Goal: Information Seeking & Learning: Find specific fact

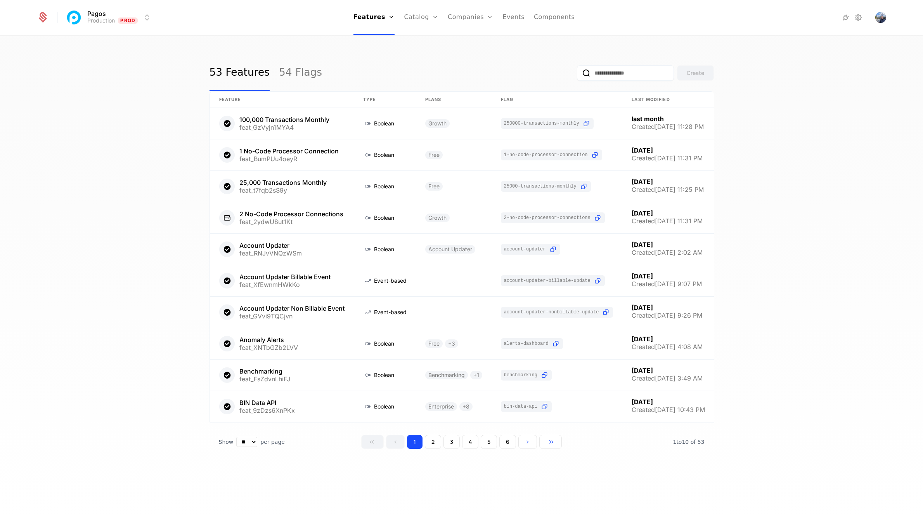
click at [459, 14] on link "Companies" at bounding box center [470, 17] width 45 height 35
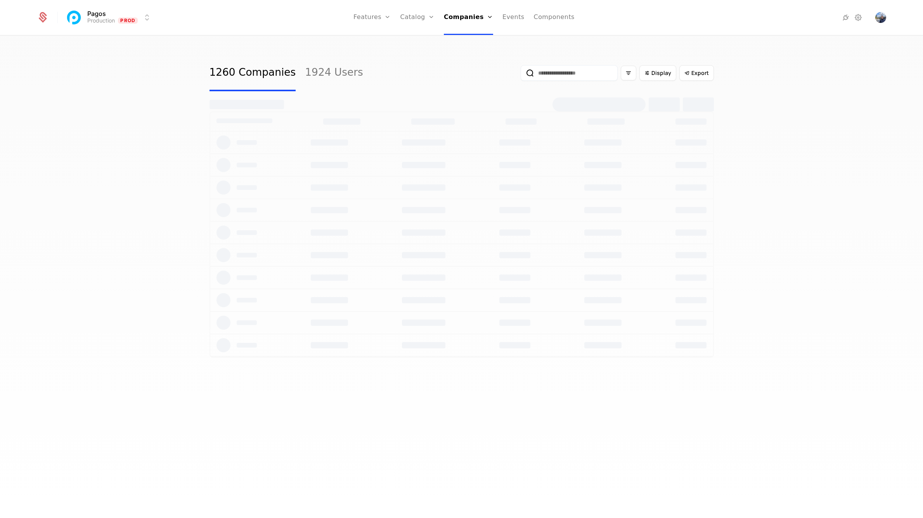
click at [550, 70] on input "email" at bounding box center [569, 73] width 97 height 16
paste input "**********"
type input "**********"
click at [515, 75] on button "submit" at bounding box center [515, 75] width 0 height 0
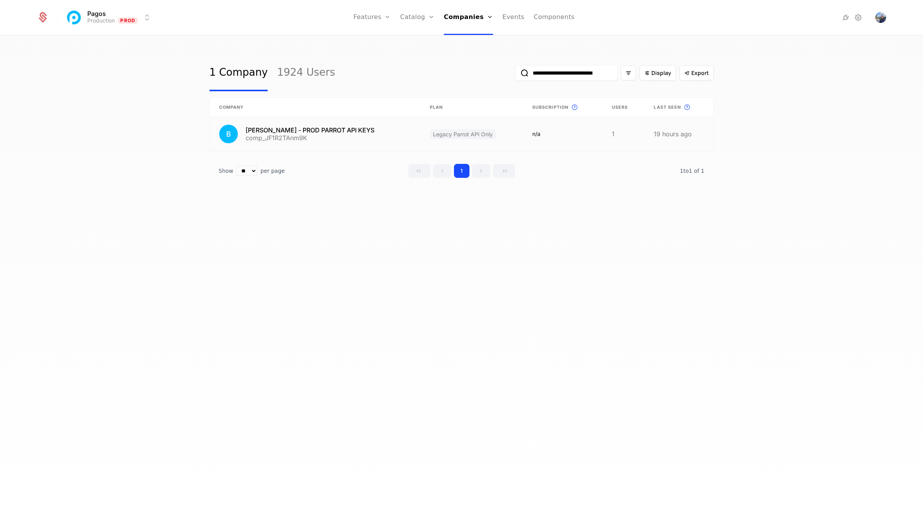
click at [373, 133] on link at bounding box center [315, 134] width 211 height 34
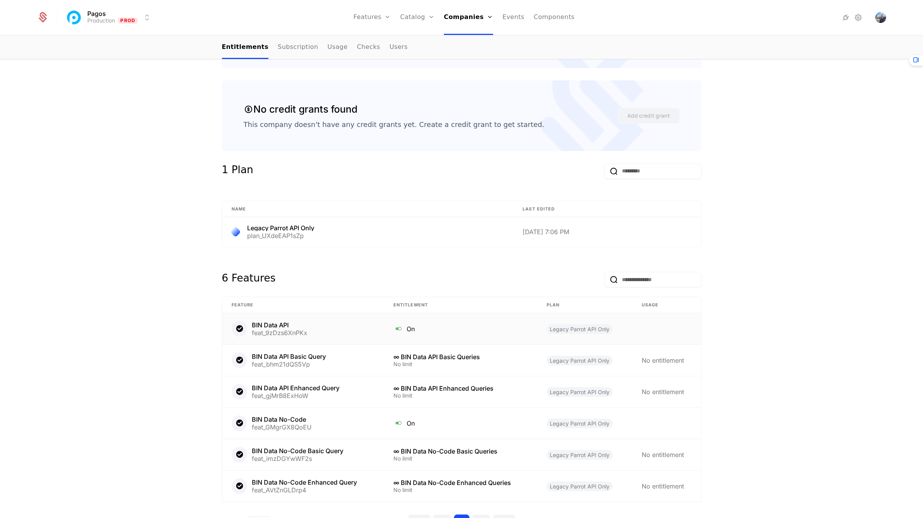
scroll to position [305, 0]
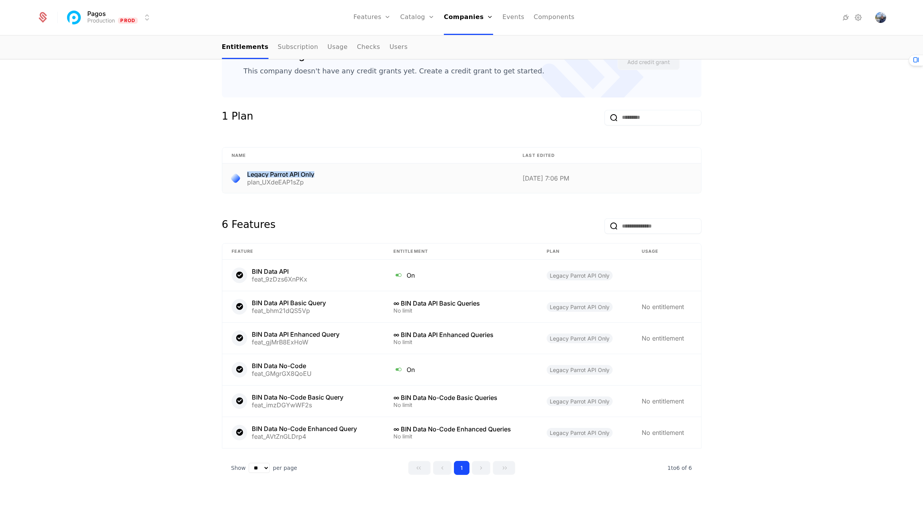
drag, startPoint x: 321, startPoint y: 173, endPoint x: 239, endPoint y: 173, distance: 82.3
click at [239, 173] on div "Legacy Parrot API Only plan_UXdeEAP1sZp" at bounding box center [368, 178] width 273 height 14
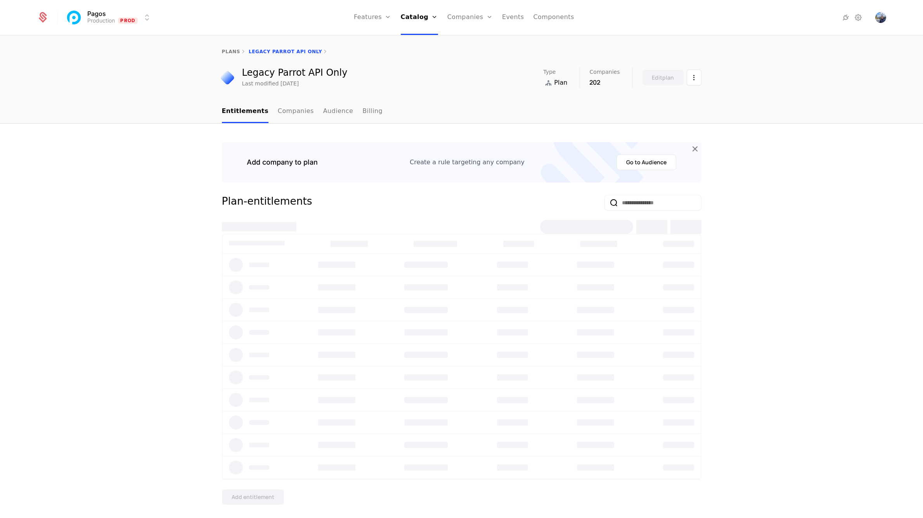
click at [248, 72] on div "Legacy Parrot API Only" at bounding box center [295, 72] width 106 height 9
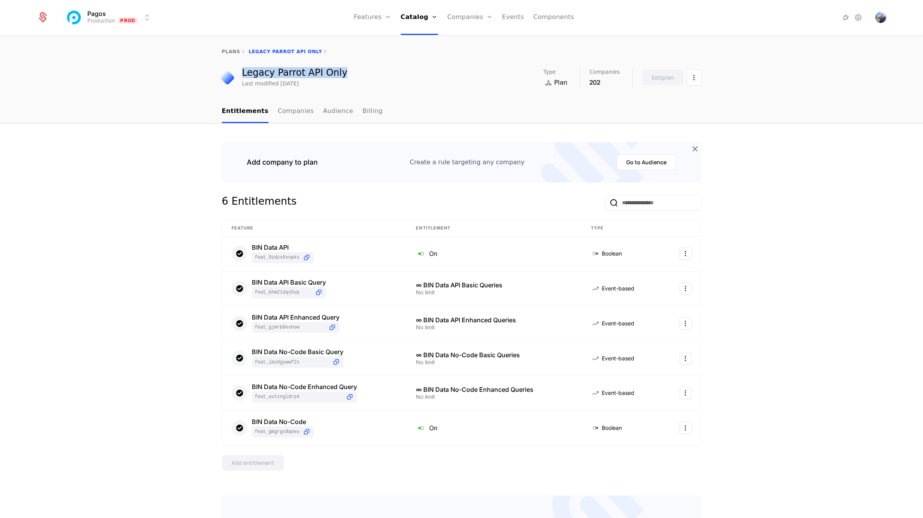
drag, startPoint x: 248, startPoint y: 72, endPoint x: 317, endPoint y: 72, distance: 68.7
click at [317, 72] on div "Legacy Parrot API Only" at bounding box center [295, 72] width 106 height 9
copy div "Legacy Parrot API Only"
click at [264, 83] on div "Last modified 3 months ago" at bounding box center [270, 82] width 57 height 8
